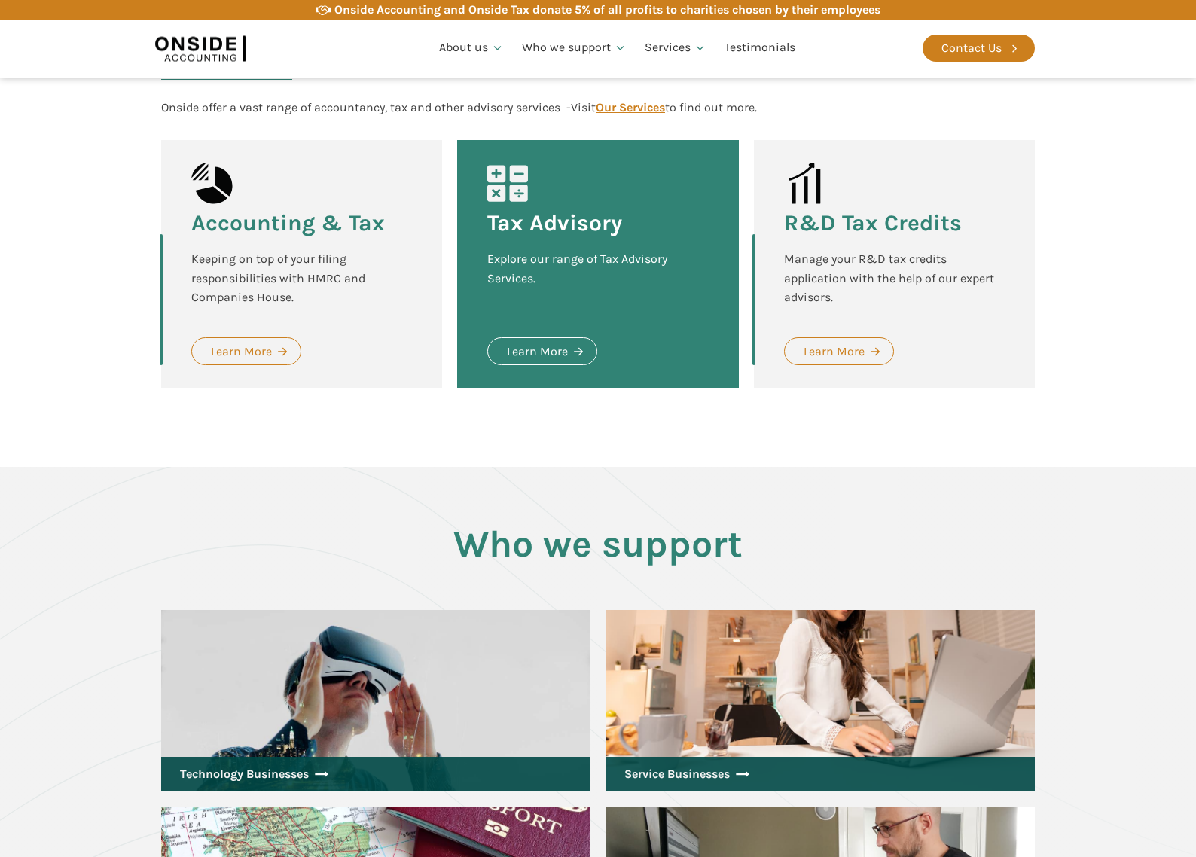
scroll to position [1519, 0]
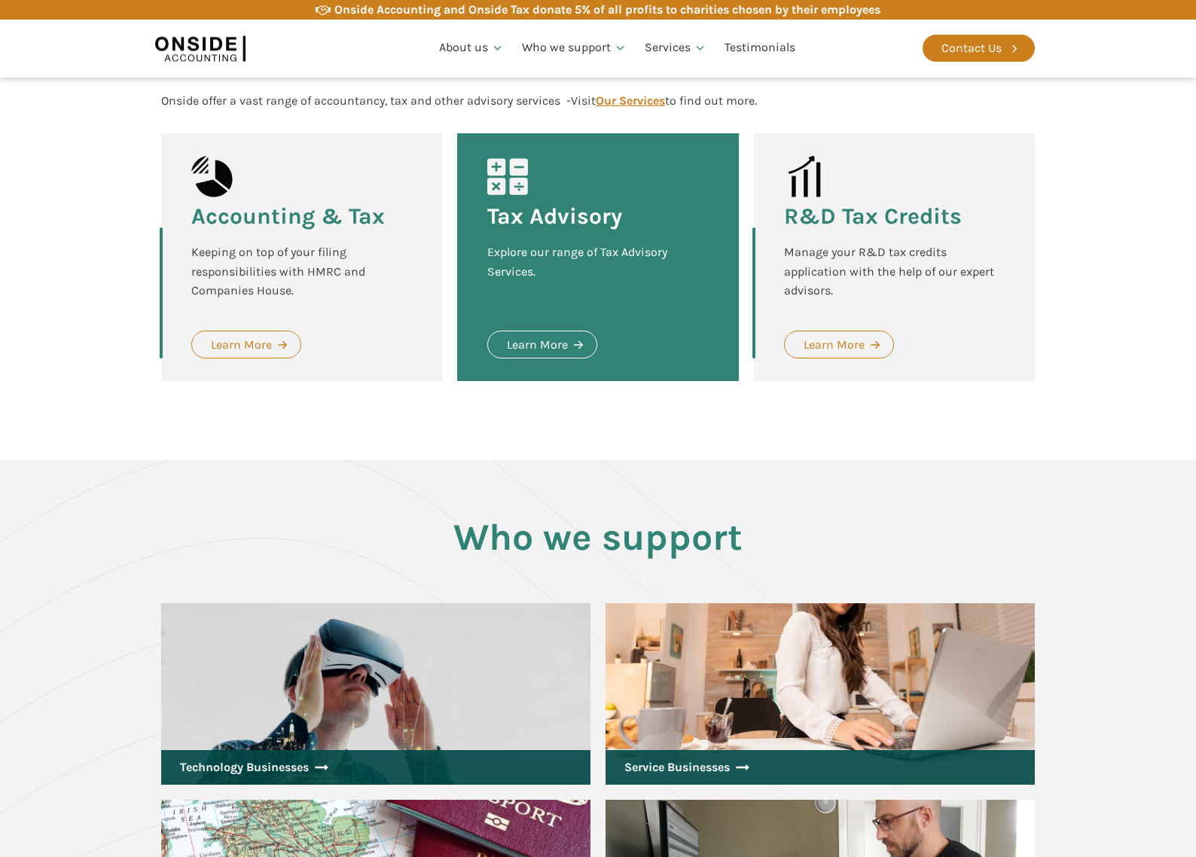
click at [884, 279] on div "Manage your R&D tax credits application with the help of our expert advisors." at bounding box center [894, 272] width 221 height 58
click at [845, 344] on div "Learn More" at bounding box center [834, 345] width 61 height 20
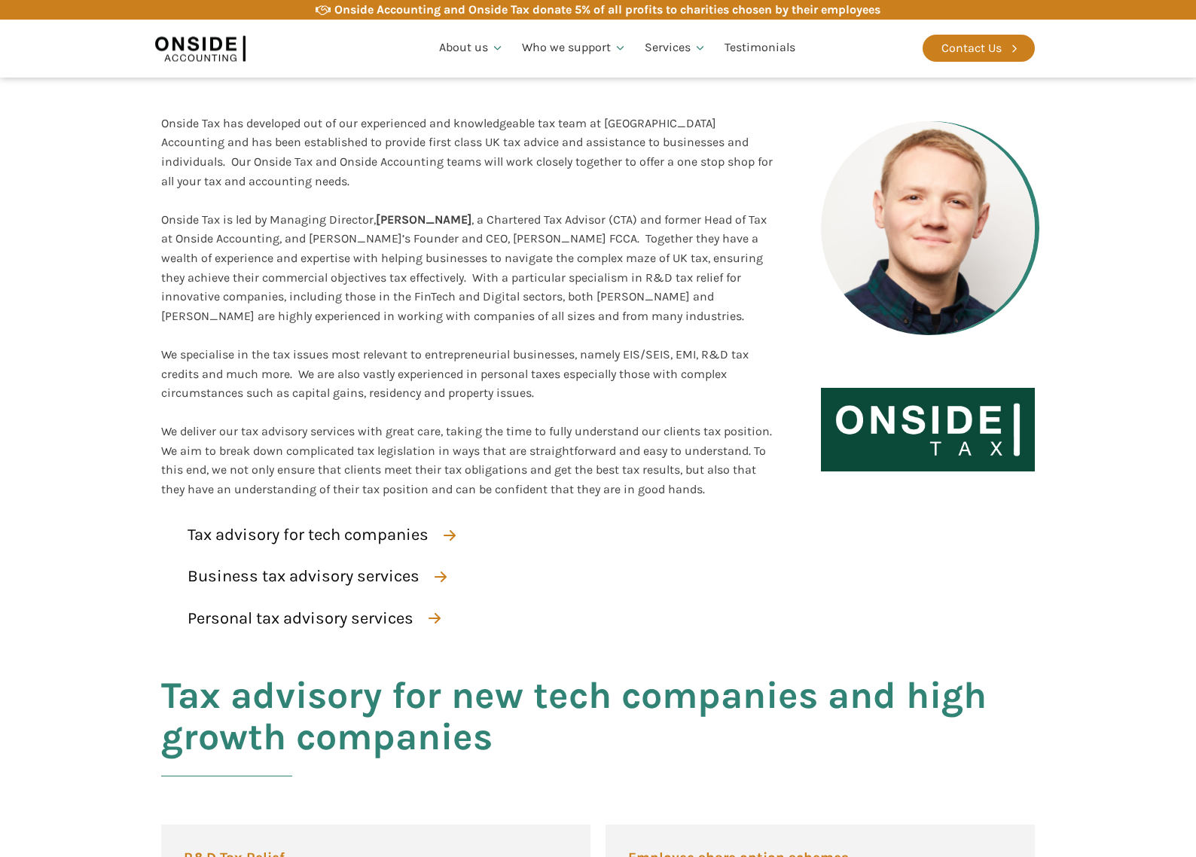
scroll to position [179, 0]
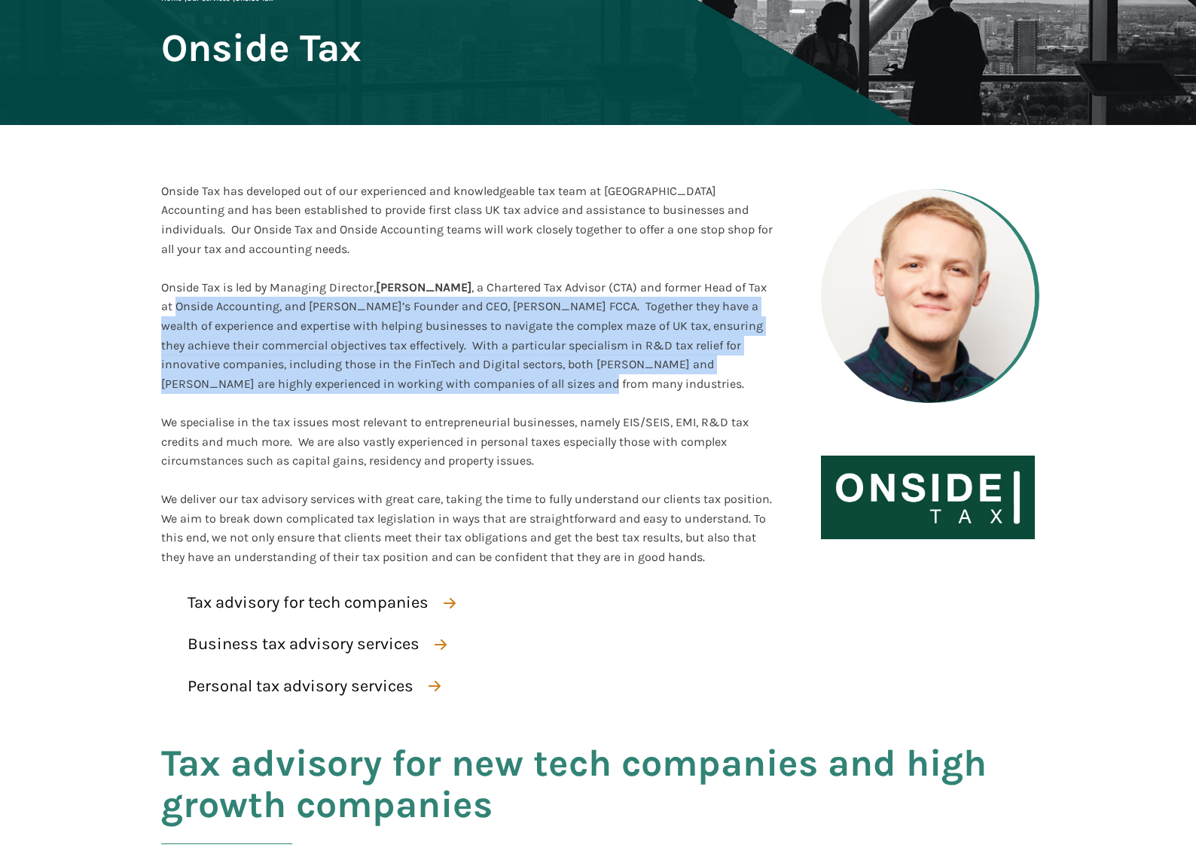
drag, startPoint x: 206, startPoint y: 307, endPoint x: 600, endPoint y: 380, distance: 399.9
click at [600, 380] on div "Onside Tax is led by Managing Director, [PERSON_NAME] , a Chartered Tax Advisor…" at bounding box center [467, 336] width 612 height 116
click at [590, 375] on div "Onside Tax is led by Managing Director, [PERSON_NAME] , a Chartered Tax Advisor…" at bounding box center [467, 336] width 612 height 116
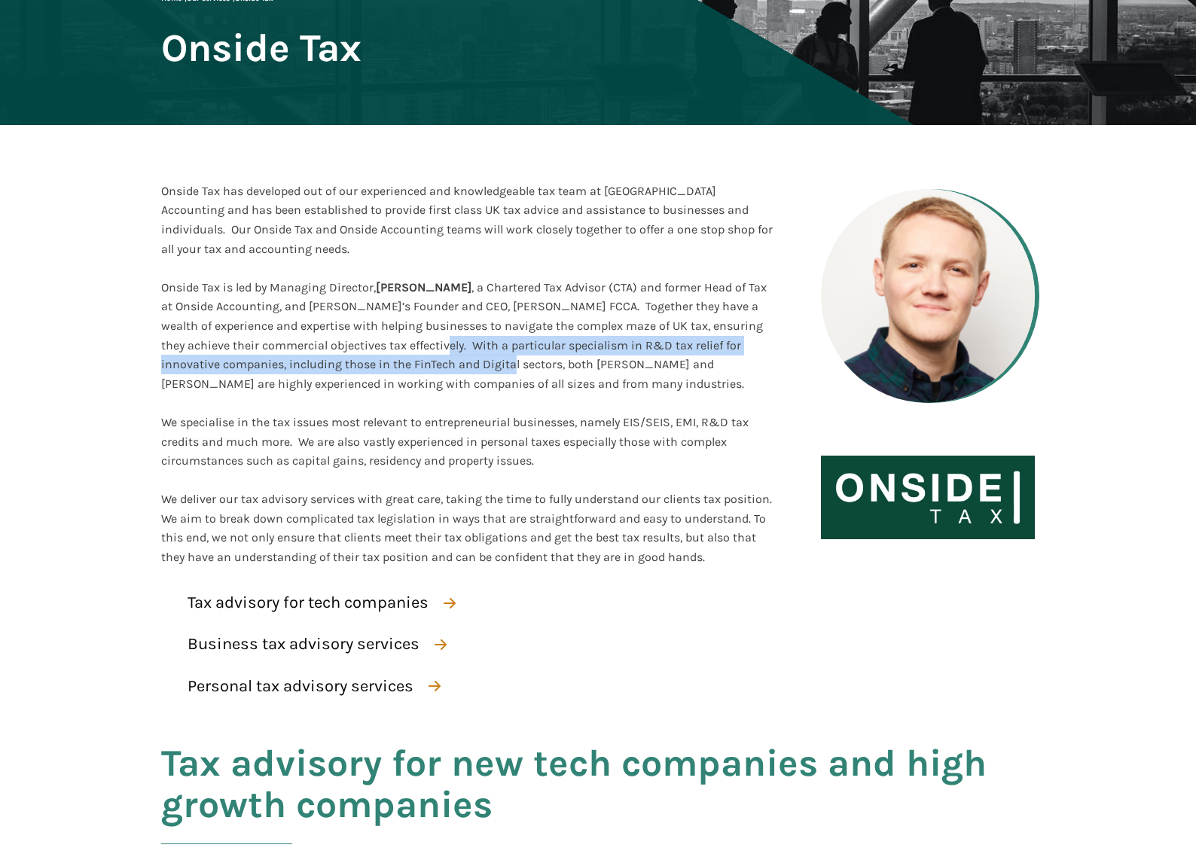
drag, startPoint x: 448, startPoint y: 347, endPoint x: 433, endPoint y: 362, distance: 20.8
click at [545, 368] on span ", a Chartered Tax Advisor (CTA) and former Head of Tax at Onside Accounting, an…" at bounding box center [464, 335] width 606 height 111
click at [349, 358] on span ", a Chartered Tax Advisor (CTA) and former Head of Tax at Onside Accounting, an…" at bounding box center [464, 335] width 606 height 111
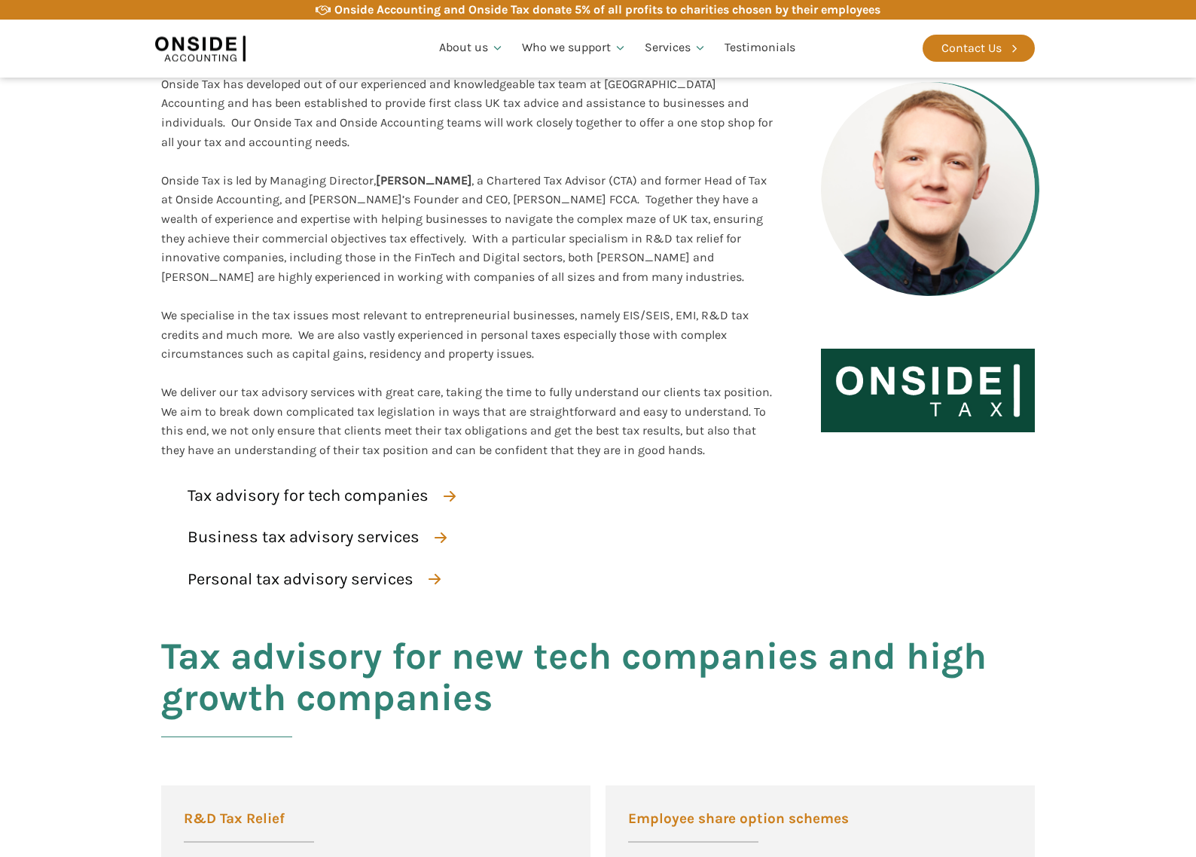
scroll to position [288, 0]
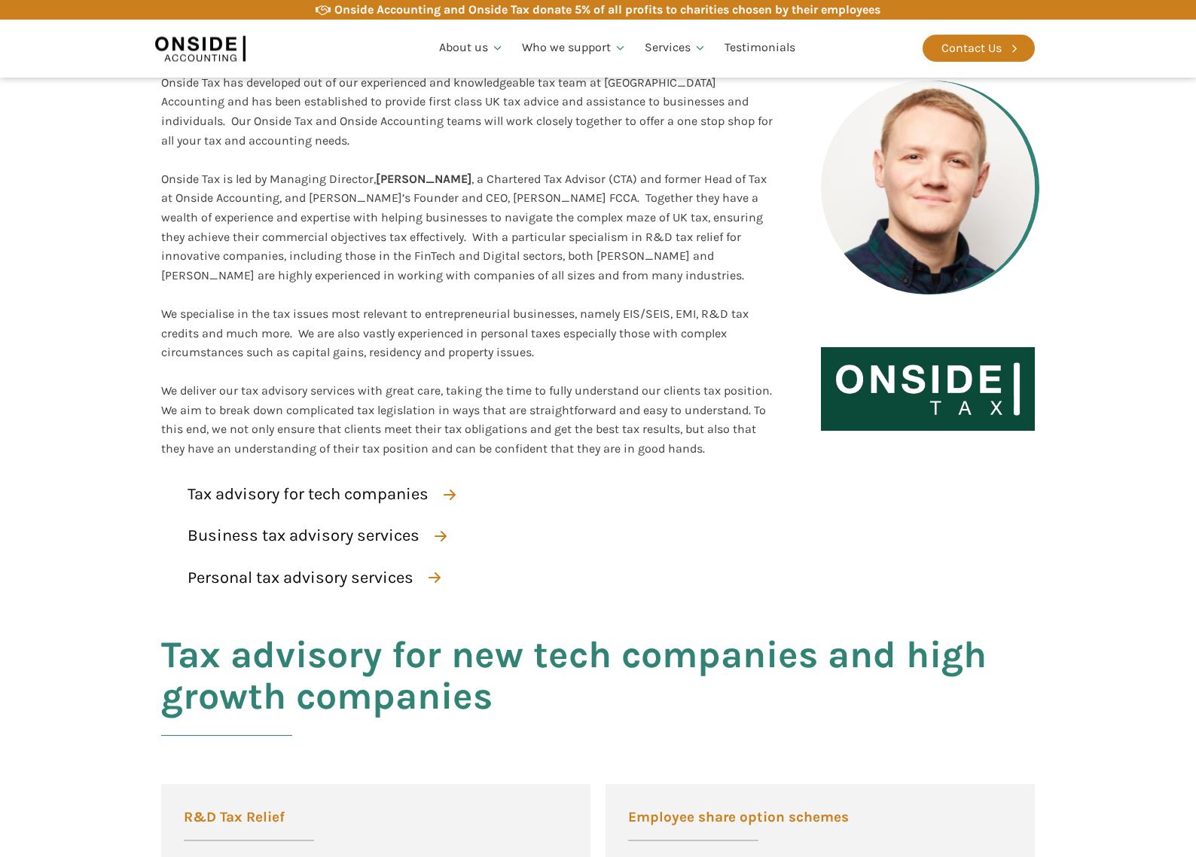
drag, startPoint x: 155, startPoint y: 400, endPoint x: 731, endPoint y: 444, distance: 577.2
click at [731, 444] on div "Onside Tax has developed out of our experienced and knowledgeable tax team at O…" at bounding box center [598, 247] width 904 height 461
click at [695, 444] on span "We deliver our tax advisory services with great care, taking the time to fully …" at bounding box center [466, 419] width 611 height 72
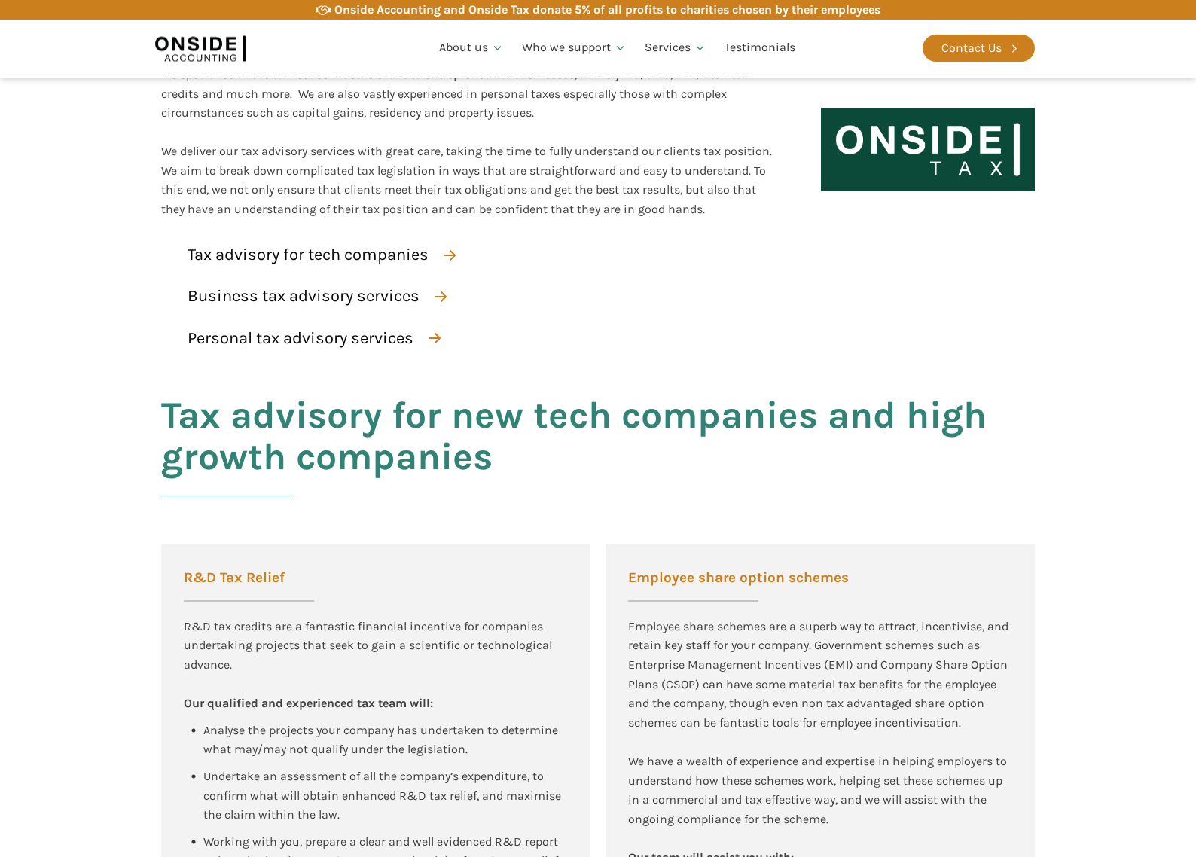
scroll to position [548, 0]
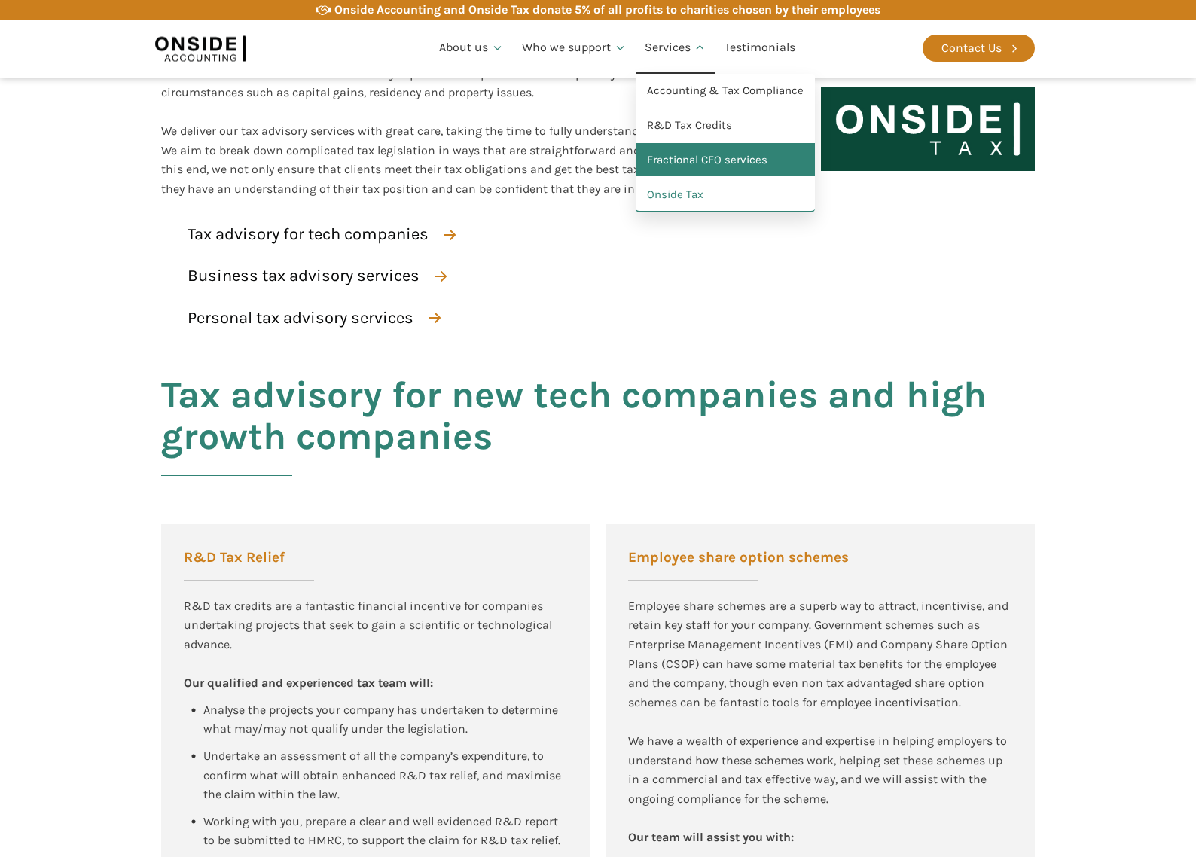
click at [717, 153] on link "Fractional CFO services" at bounding box center [725, 160] width 179 height 35
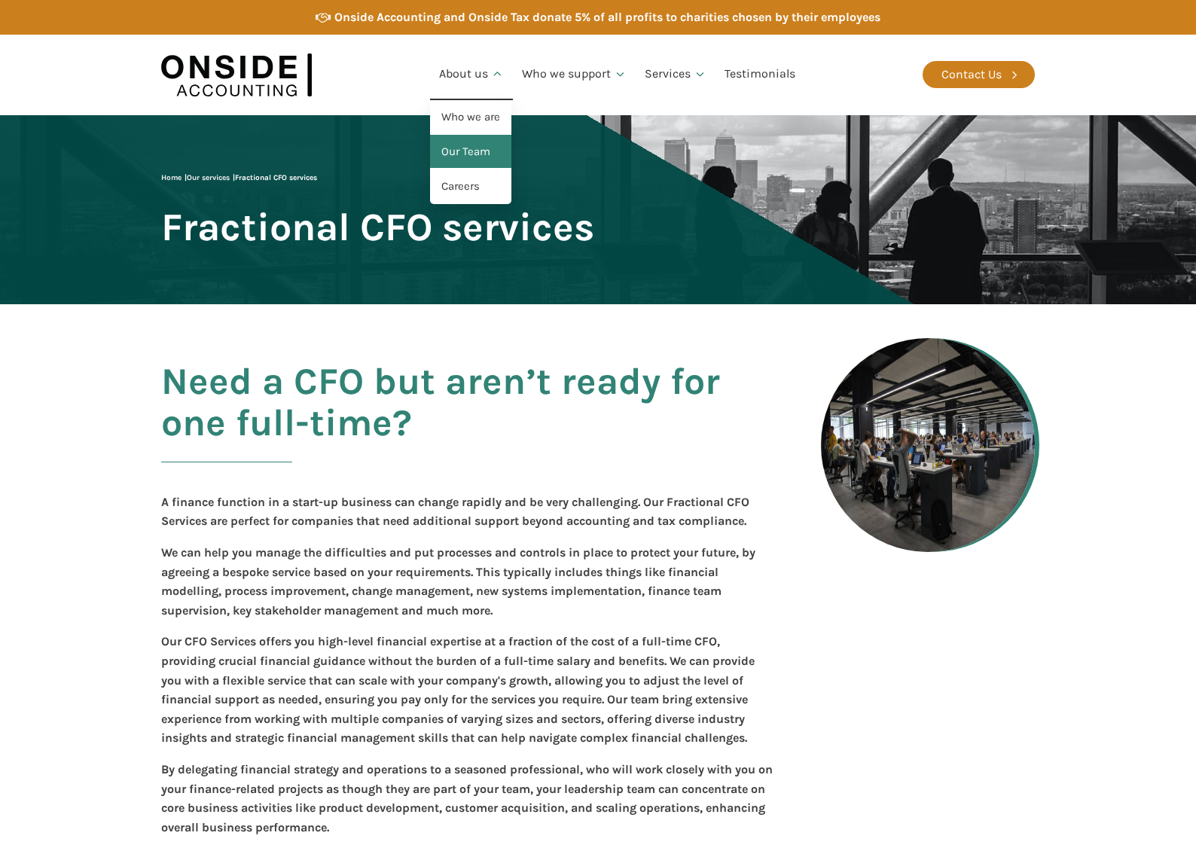
click at [480, 161] on link "Our Team" at bounding box center [470, 152] width 81 height 35
